Goal: Information Seeking & Learning: Learn about a topic

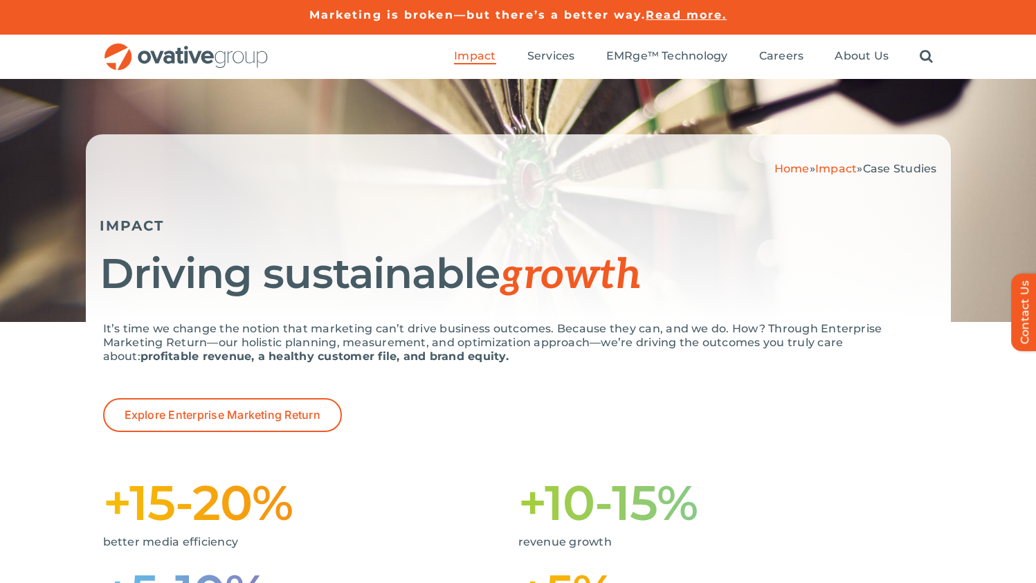
click at [183, 55] on img "OG_Full_horizontal_RGB" at bounding box center [186, 57] width 166 height 28
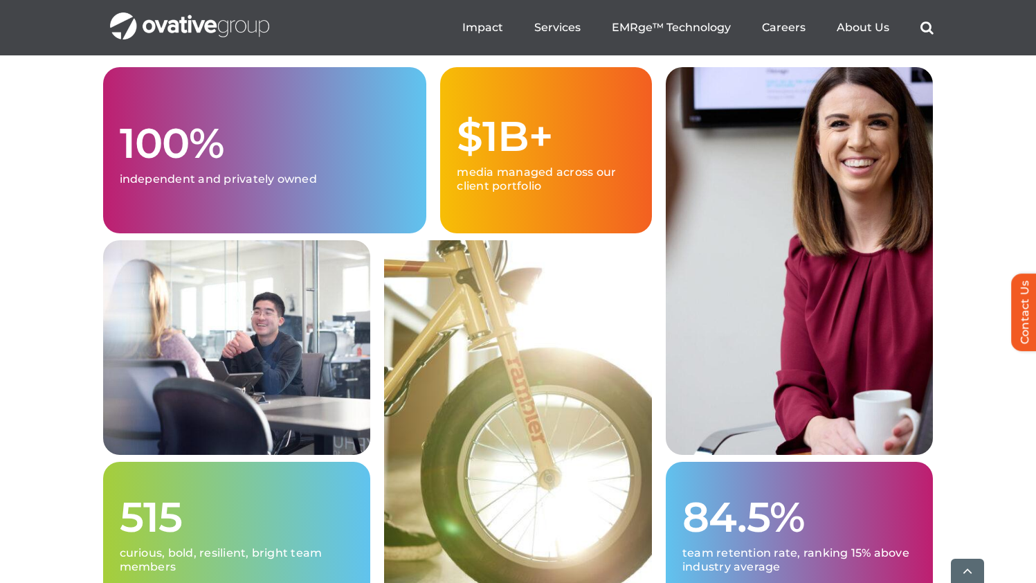
scroll to position [3554, 0]
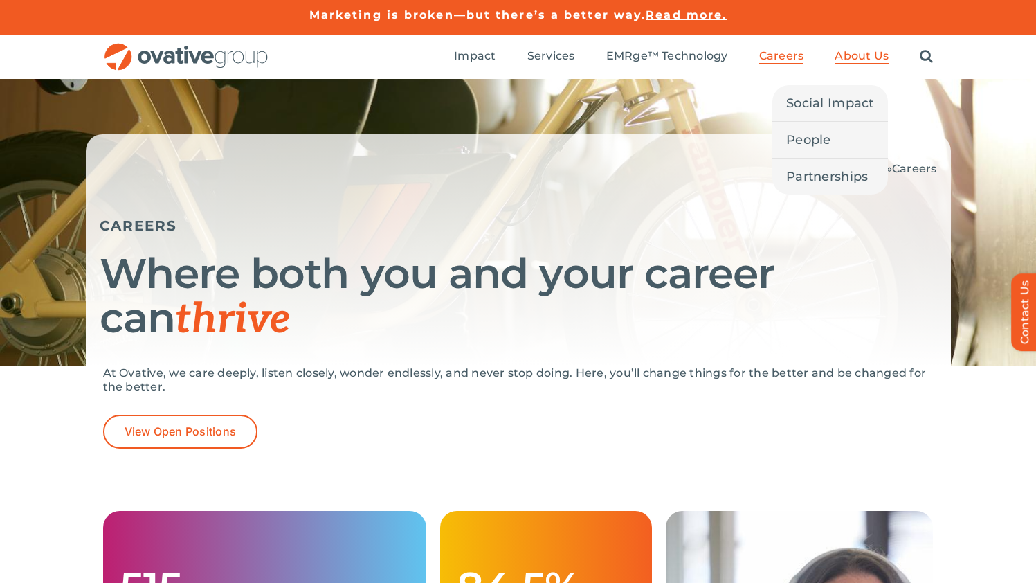
click at [870, 53] on span "About Us" at bounding box center [862, 56] width 54 height 14
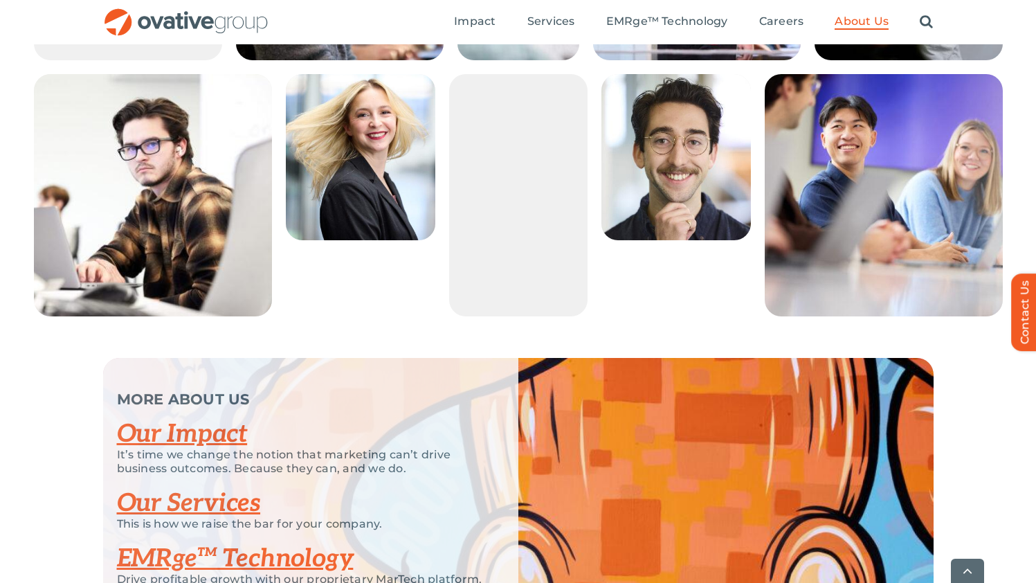
scroll to position [2900, 0]
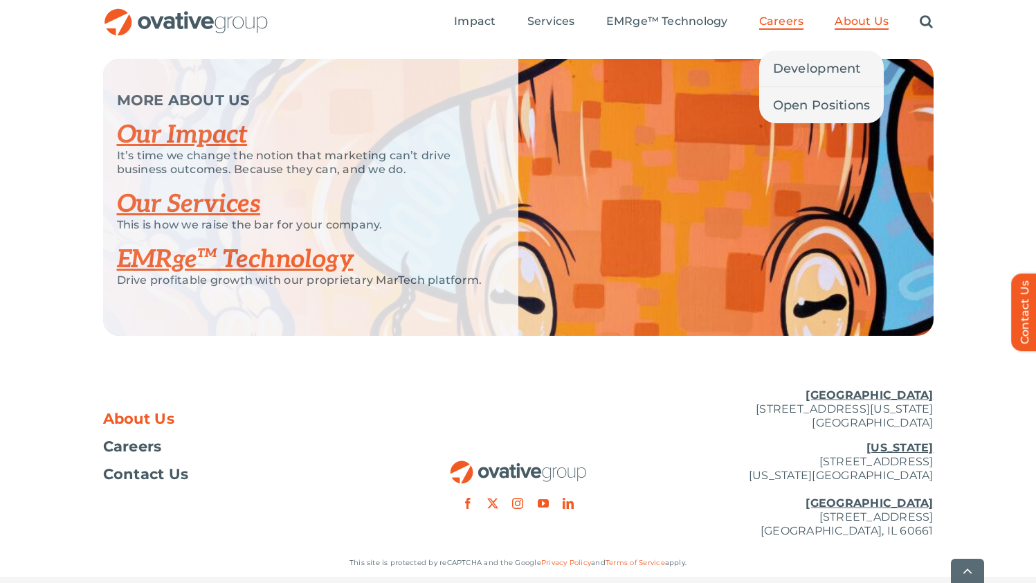
click at [791, 19] on span "Careers" at bounding box center [781, 22] width 45 height 14
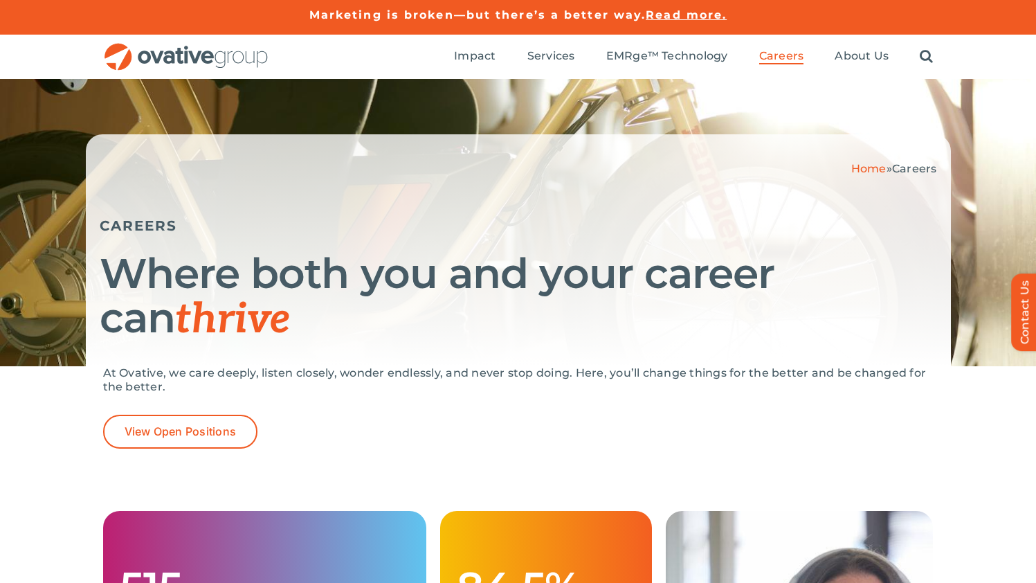
click at [838, 64] on ul "Impact Expert Insights Case Studies Awards & Press Services Media Measurement C…" at bounding box center [693, 57] width 479 height 44
click at [851, 46] on ul "Impact Expert Insights Case Studies Awards & Press Services Media Measurement C…" at bounding box center [693, 57] width 479 height 44
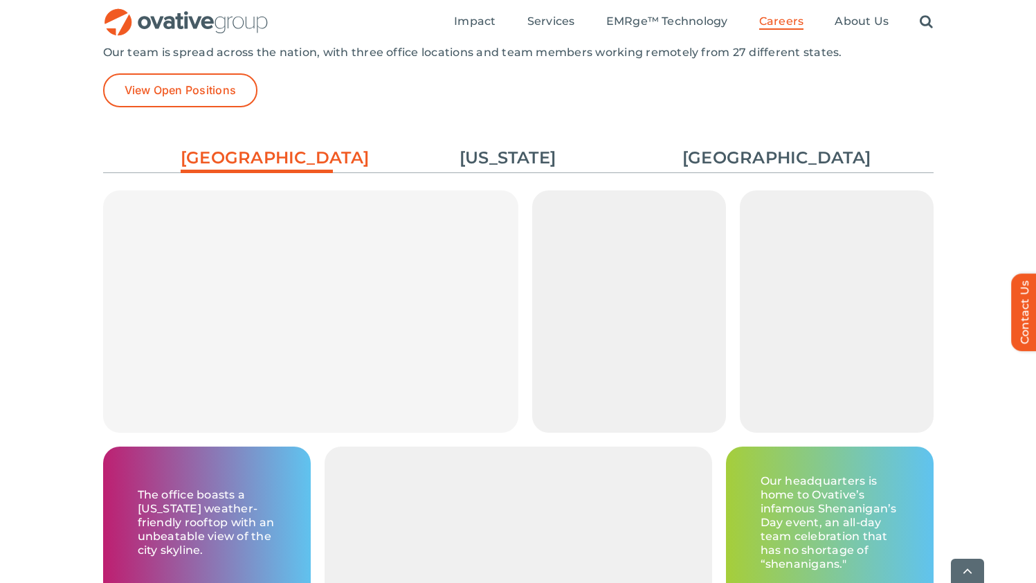
scroll to position [2108, 0]
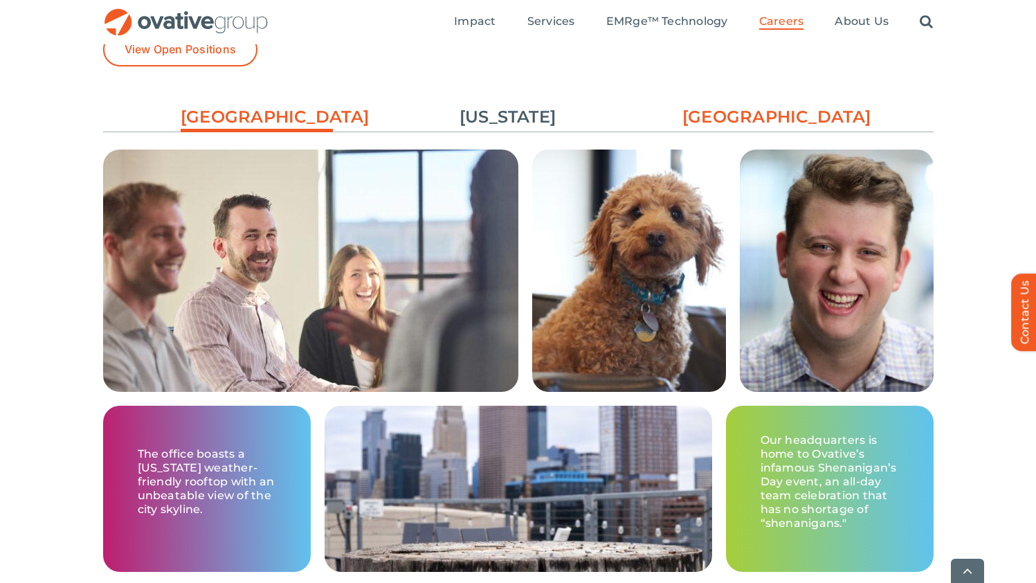
click at [772, 105] on link "[GEOGRAPHIC_DATA]" at bounding box center [758, 117] width 152 height 24
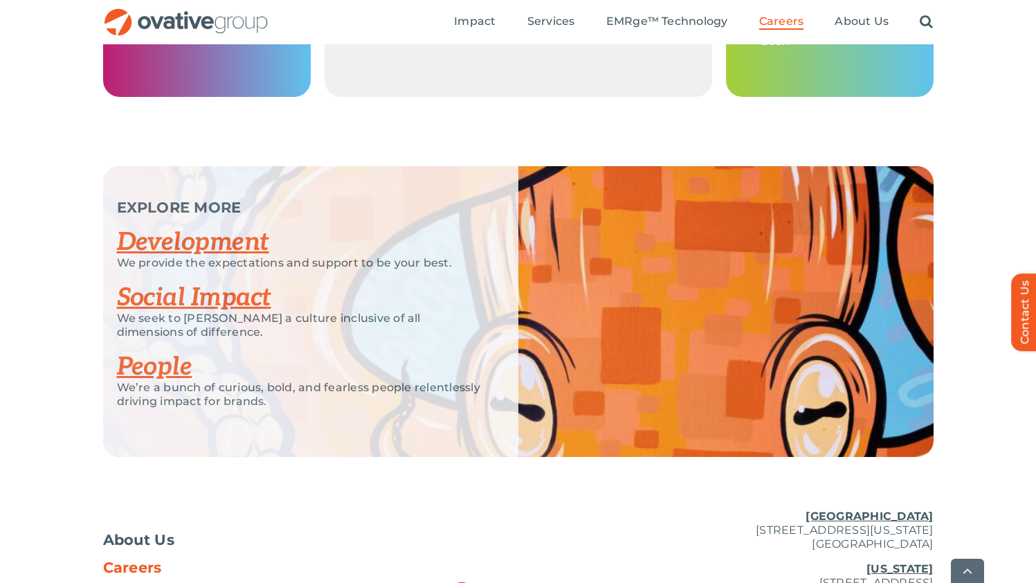
scroll to position [2713, 0]
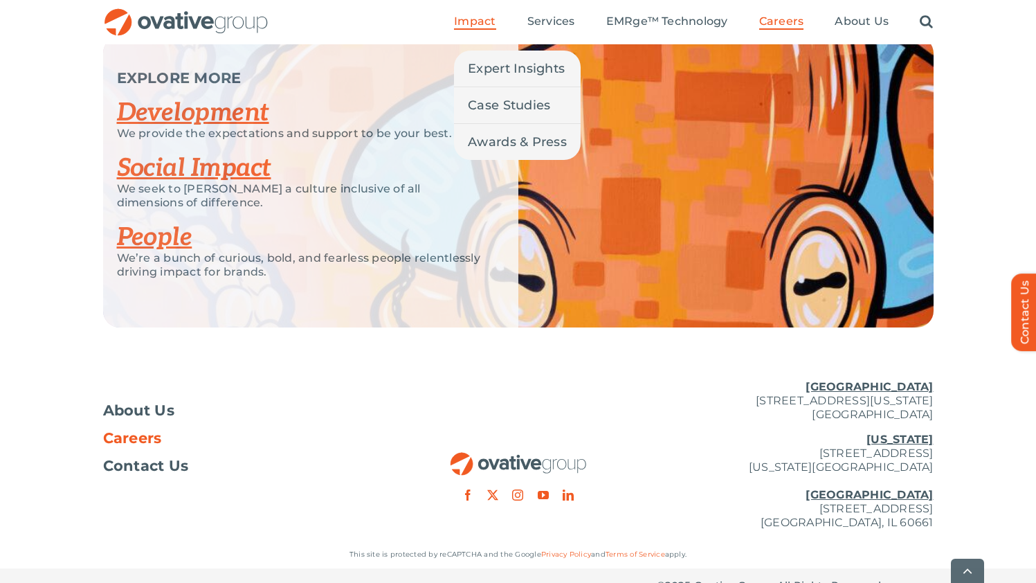
click at [481, 15] on span "Impact" at bounding box center [475, 22] width 42 height 14
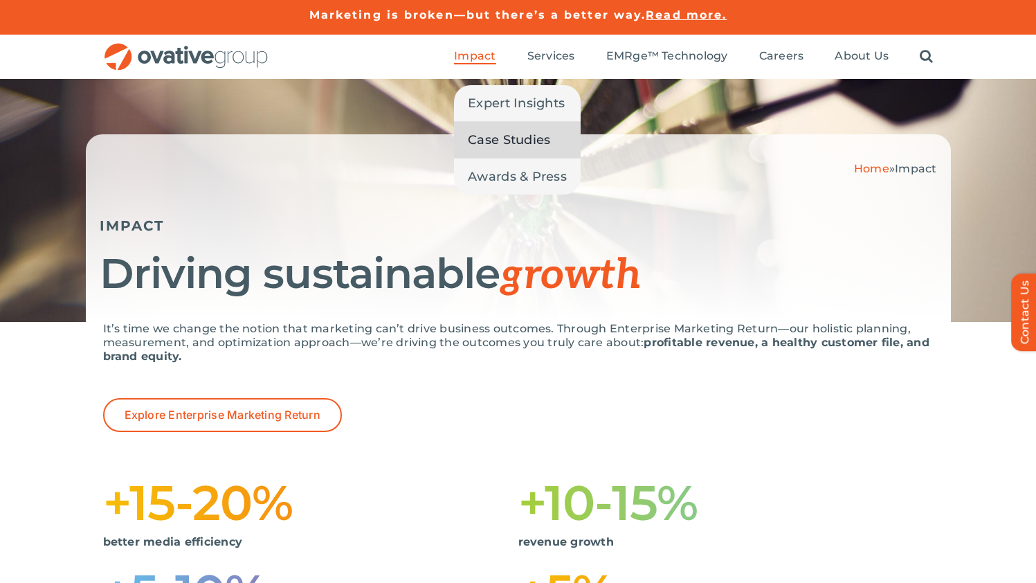
click at [487, 143] on span "Case Studies" at bounding box center [509, 139] width 82 height 19
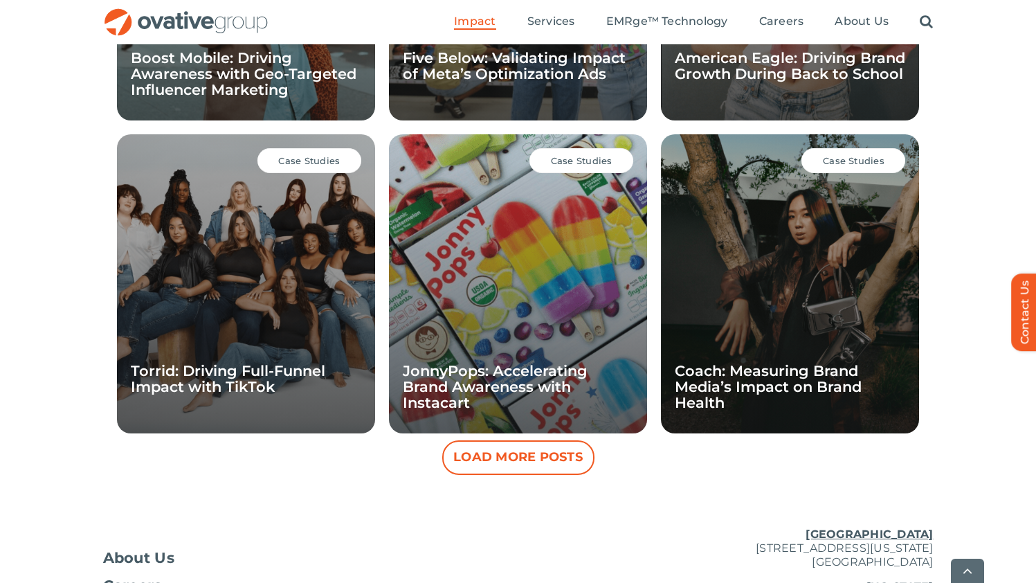
scroll to position [1378, 0]
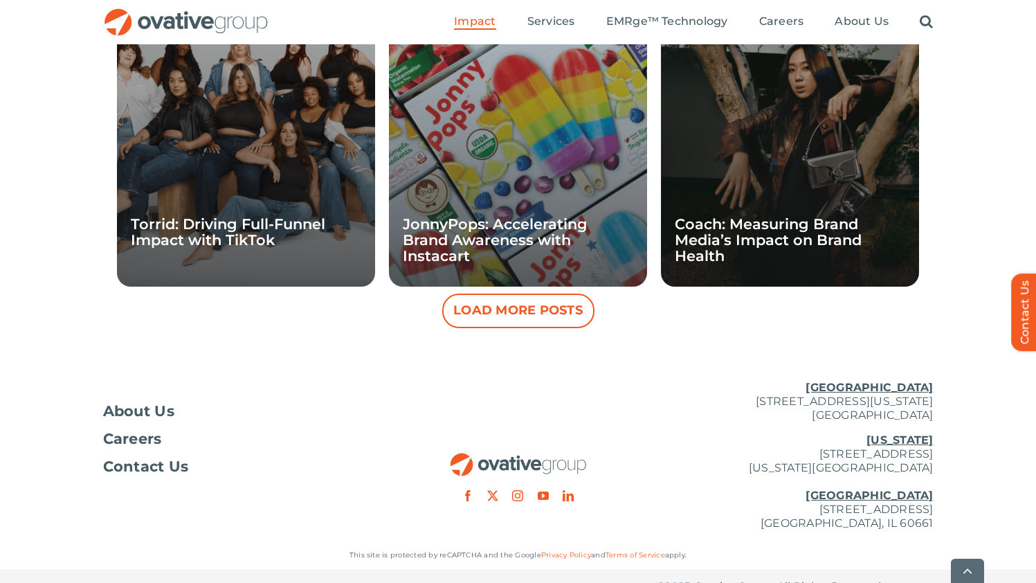
click at [536, 293] on button "Load More Posts" at bounding box center [518, 310] width 152 height 35
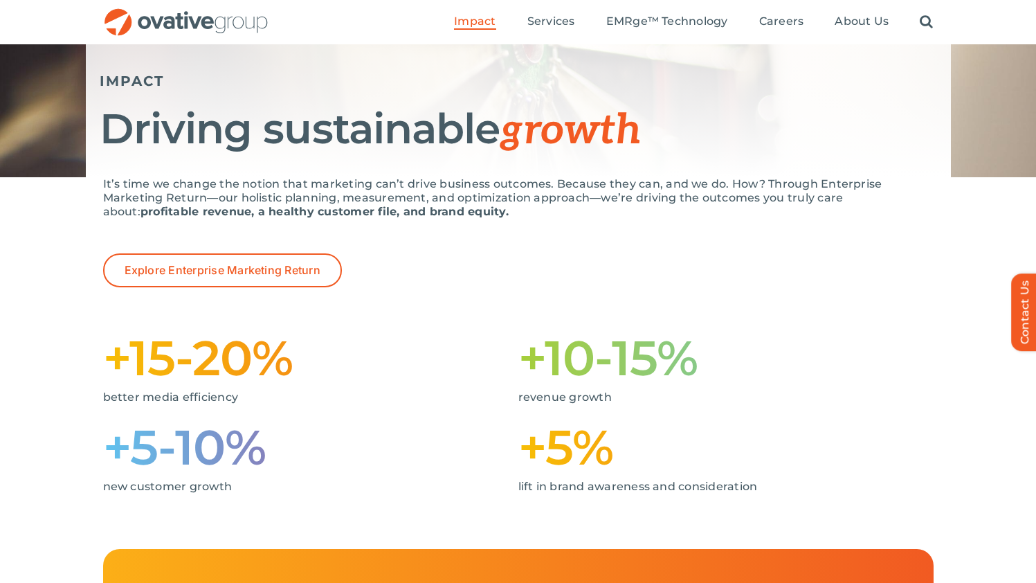
scroll to position [98, 0]
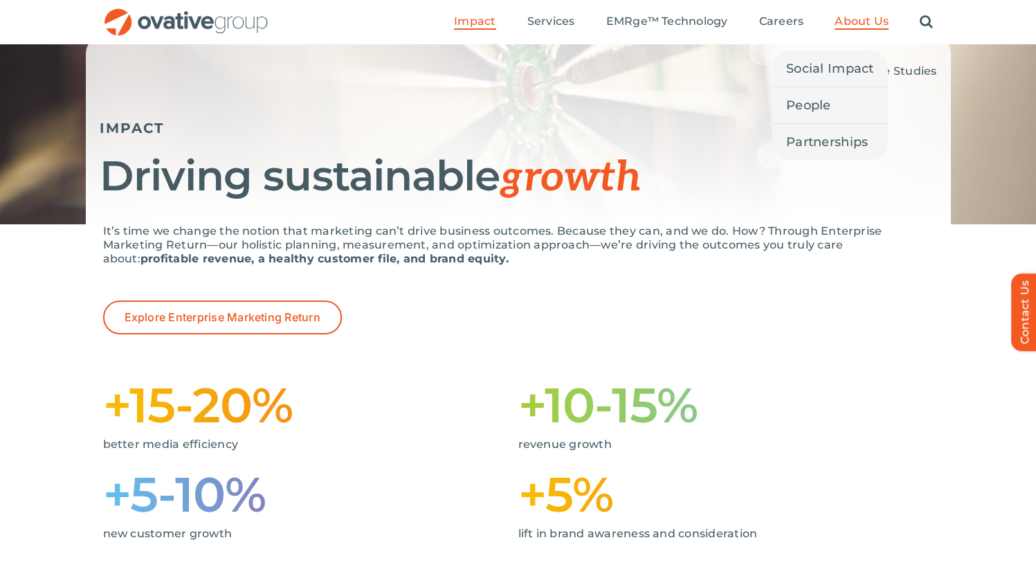
click at [867, 28] on span "About Us" at bounding box center [862, 22] width 54 height 14
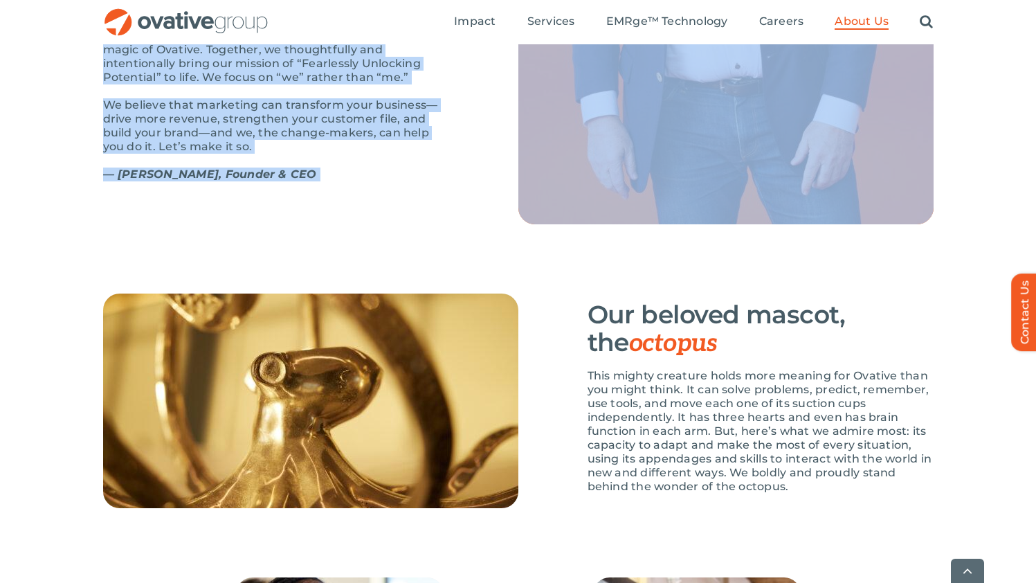
scroll to position [1843, 0]
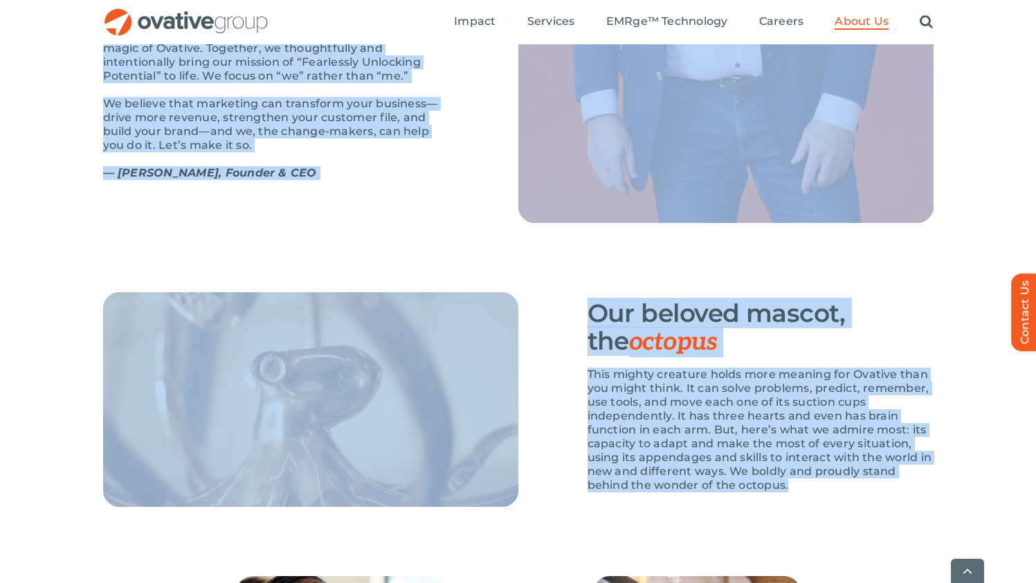
drag, startPoint x: 101, startPoint y: 75, endPoint x: 815, endPoint y: 516, distance: 839.5
copy div "LOR IPSUM Dolors amet, consec adipis Eli seddo eius T incid utla “Etdolor” mag …"
click at [614, 341] on h3 "Our beloved mascot, the octopus" at bounding box center [761, 327] width 346 height 57
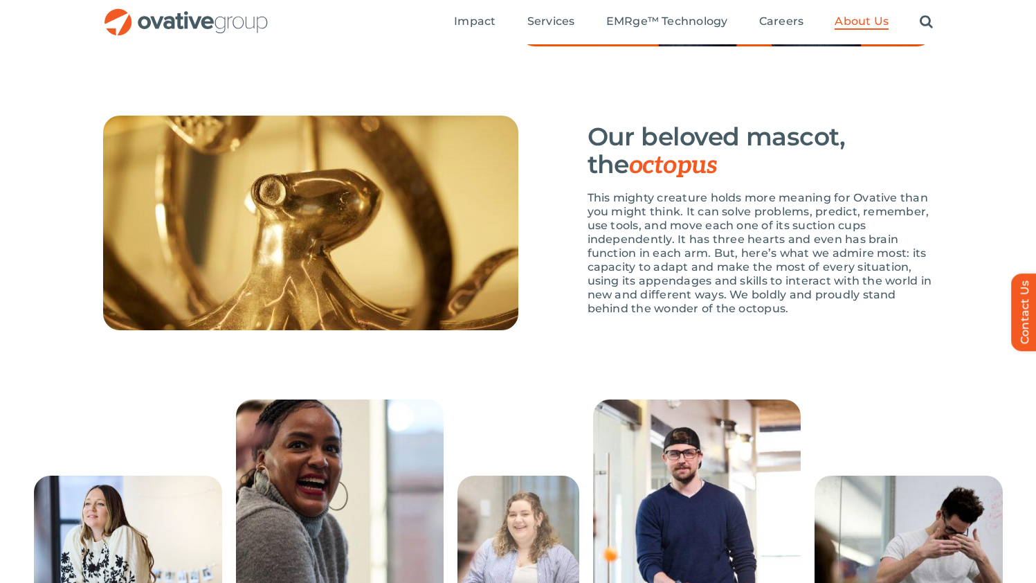
scroll to position [1807, 0]
